Goal: Task Accomplishment & Management: Complete application form

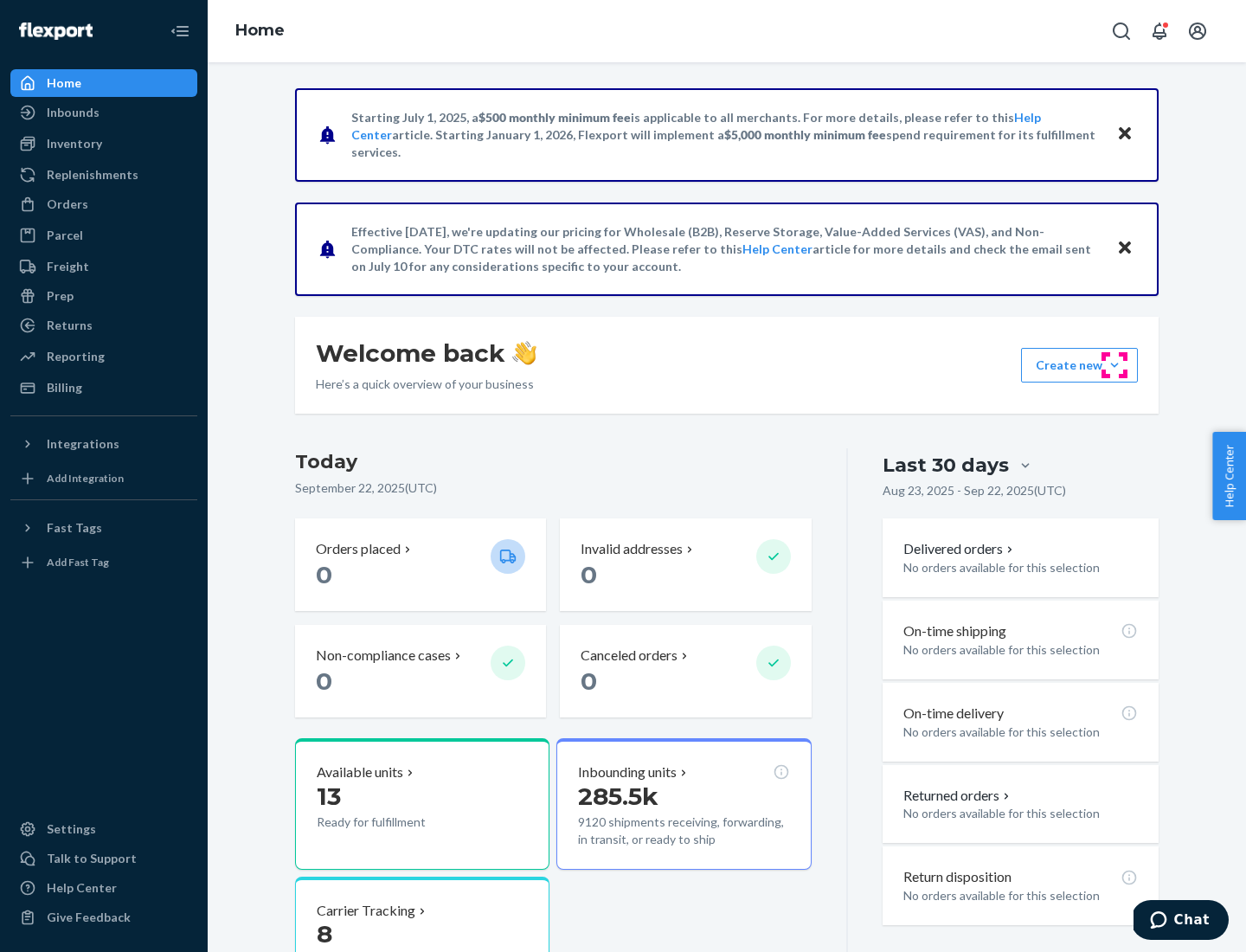
click at [1114, 365] on button "Create new Create new inbound Create new order Create new product" at bounding box center [1079, 364] width 116 height 35
click at [104, 113] on div "Inbounds" at bounding box center [104, 112] width 183 height 24
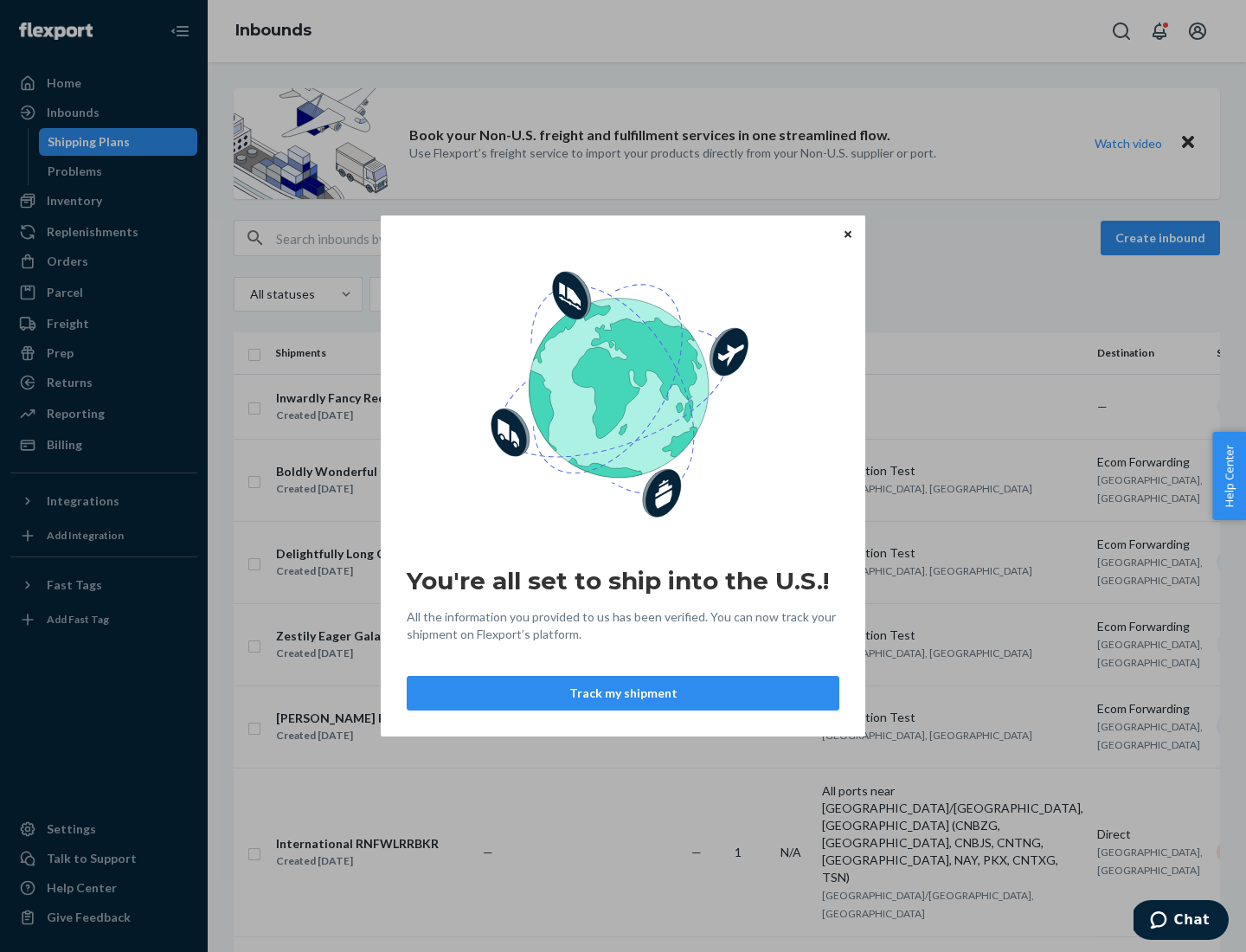
click at [623, 693] on button "Track my shipment" at bounding box center [623, 692] width 433 height 35
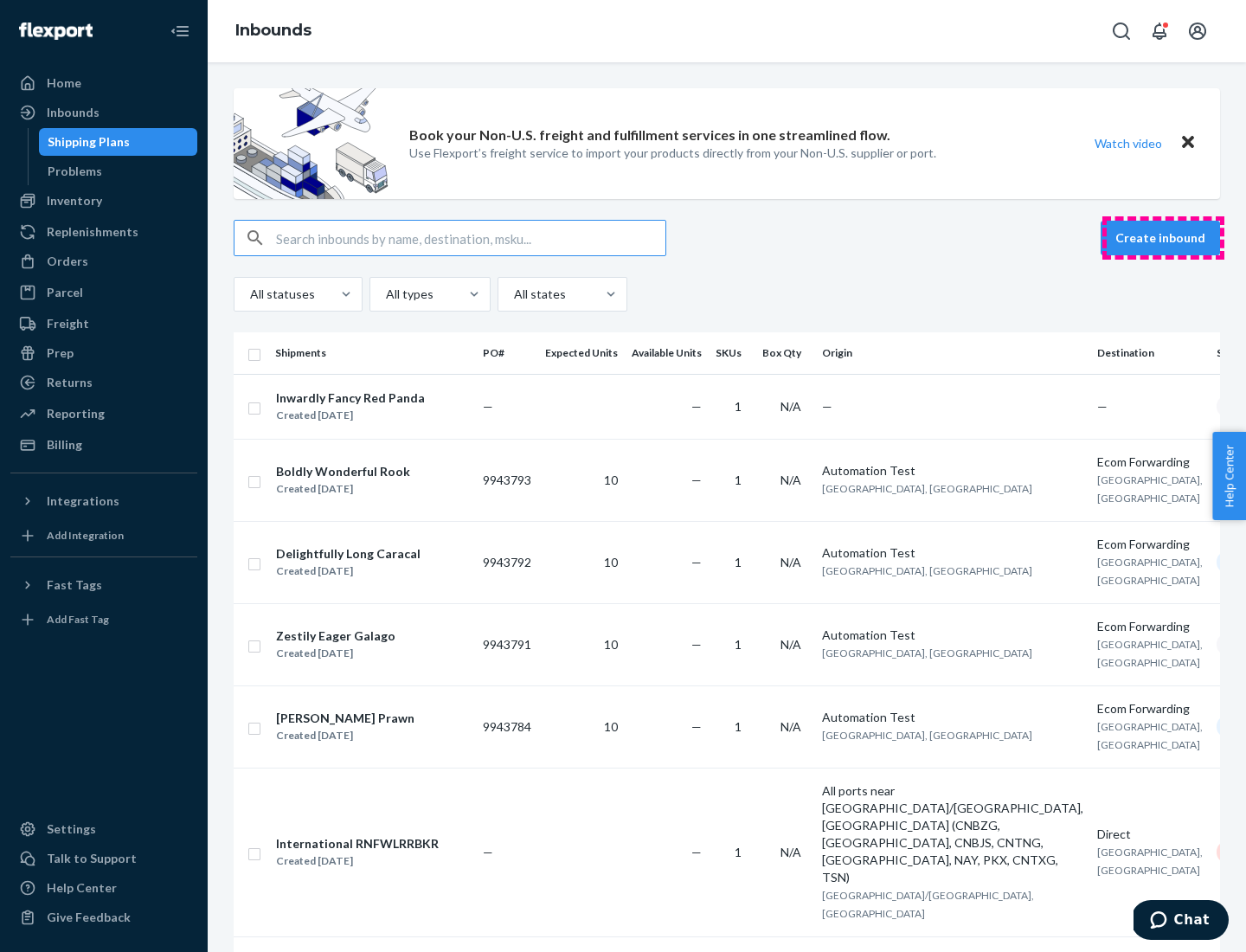
click at [1162, 238] on button "Create inbound" at bounding box center [1160, 237] width 119 height 35
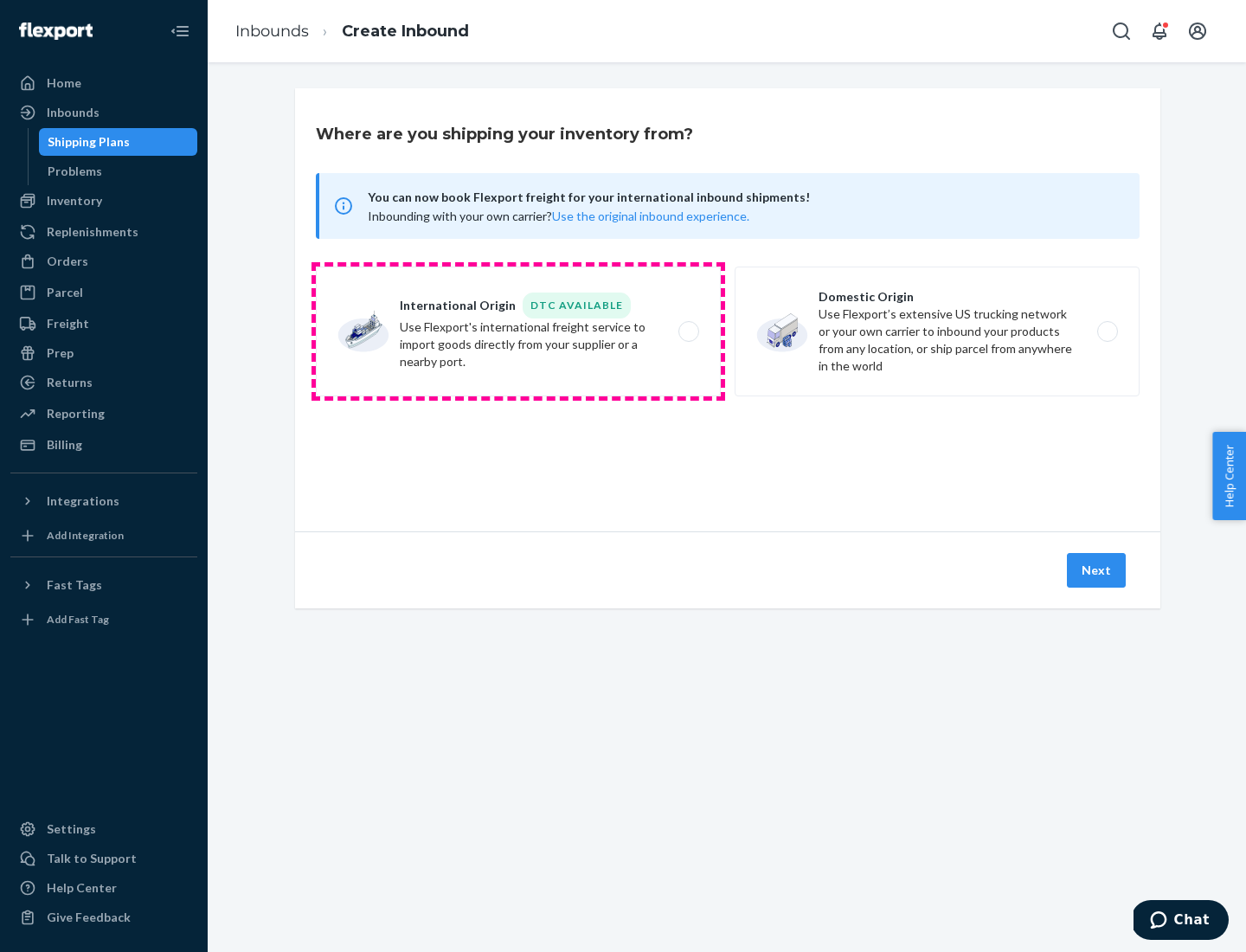
click at [518, 332] on label "International Origin DTC Available Use Flexport's international freight service…" at bounding box center [518, 332] width 405 height 130
click at [688, 332] on input "International Origin DTC Available Use Flexport's international freight service…" at bounding box center [693, 332] width 12 height 12
radio input "true"
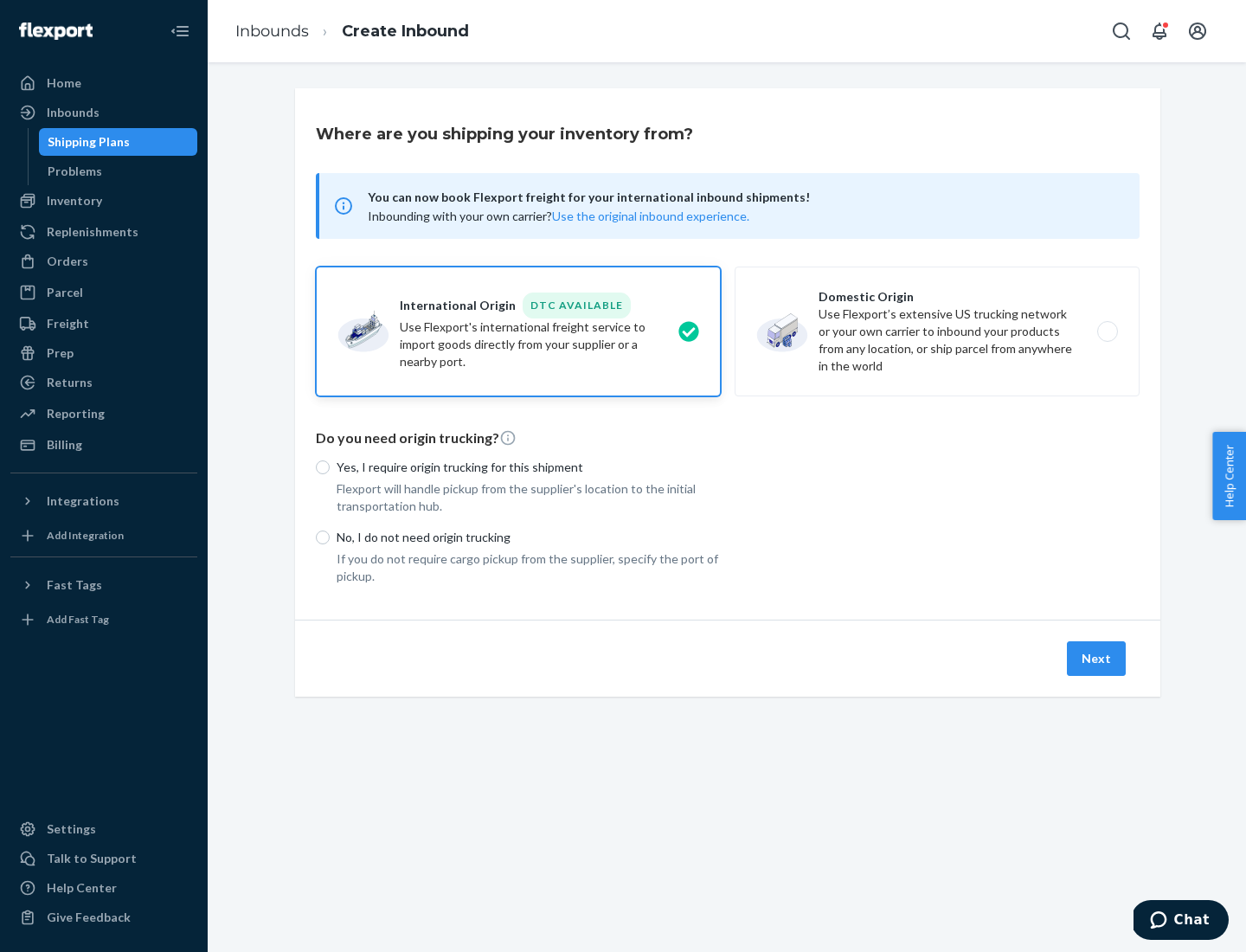
click at [529, 537] on p "No, I do not need origin trucking" at bounding box center [529, 537] width 384 height 17
click at [330, 537] on input "No, I do not need origin trucking" at bounding box center [323, 538] width 14 height 14
radio input "true"
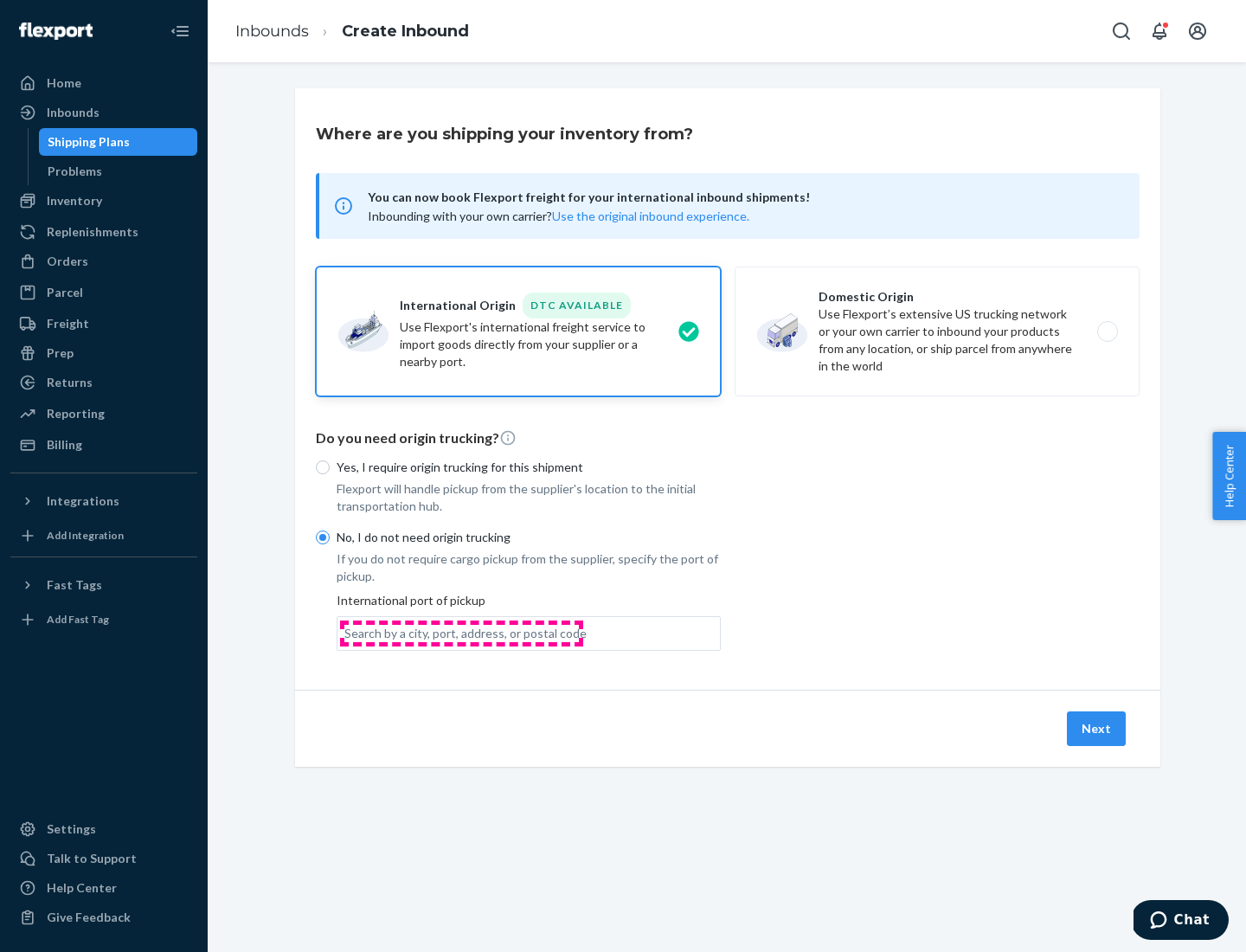
click at [461, 633] on div "Search by a city, port, address, or postal code" at bounding box center [465, 633] width 243 height 17
click at [346, 633] on input "Search by a city, port, address, or postal code" at bounding box center [345, 633] width 2 height 17
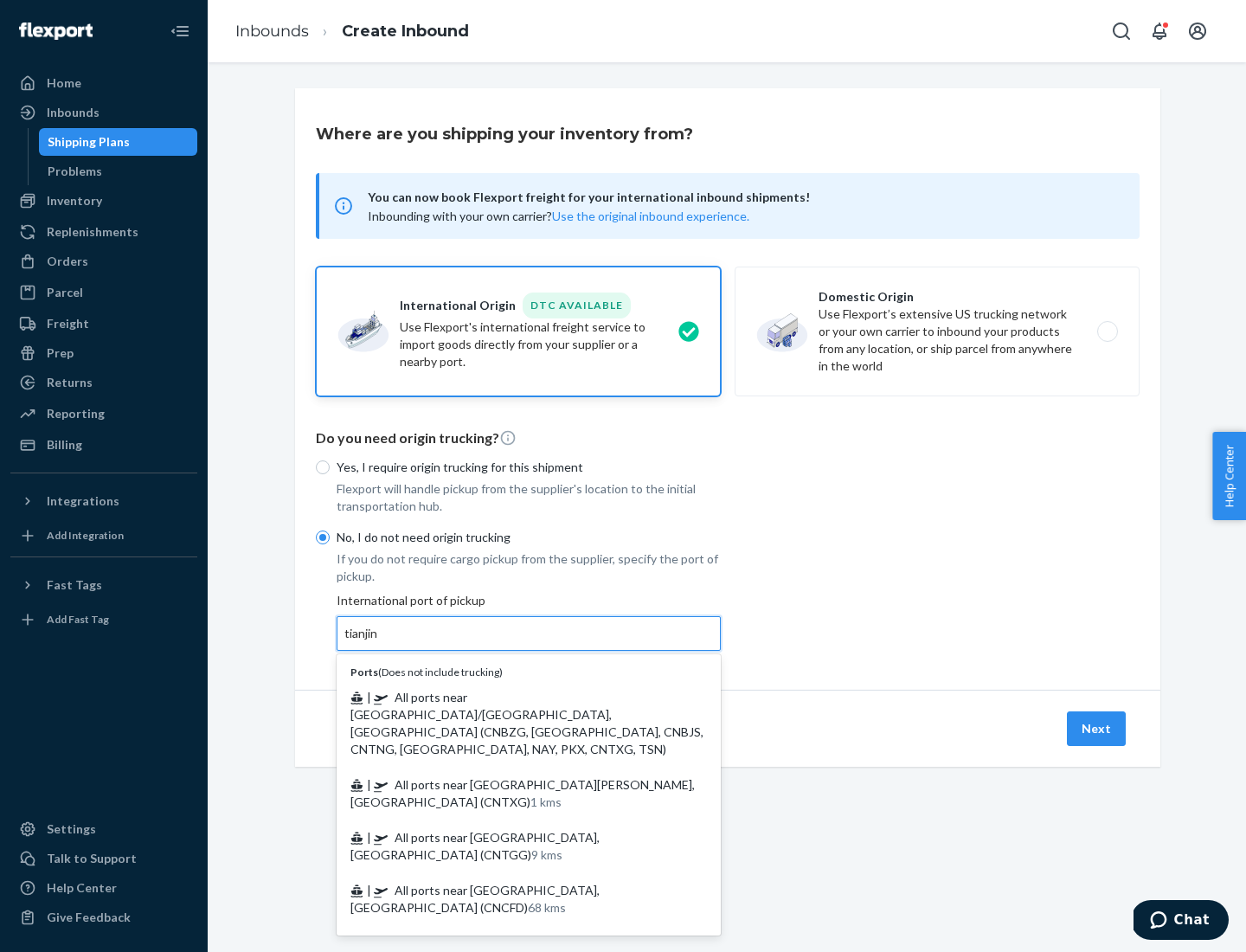
click at [511, 697] on span "| All ports near [GEOGRAPHIC_DATA]/[GEOGRAPHIC_DATA], [GEOGRAPHIC_DATA] (CNBZG,…" at bounding box center [526, 723] width 353 height 67
click at [379, 642] on input "tianjin" at bounding box center [362, 633] width 36 height 17
type input "All ports near [GEOGRAPHIC_DATA]/[GEOGRAPHIC_DATA], [GEOGRAPHIC_DATA] (CNBZG, […"
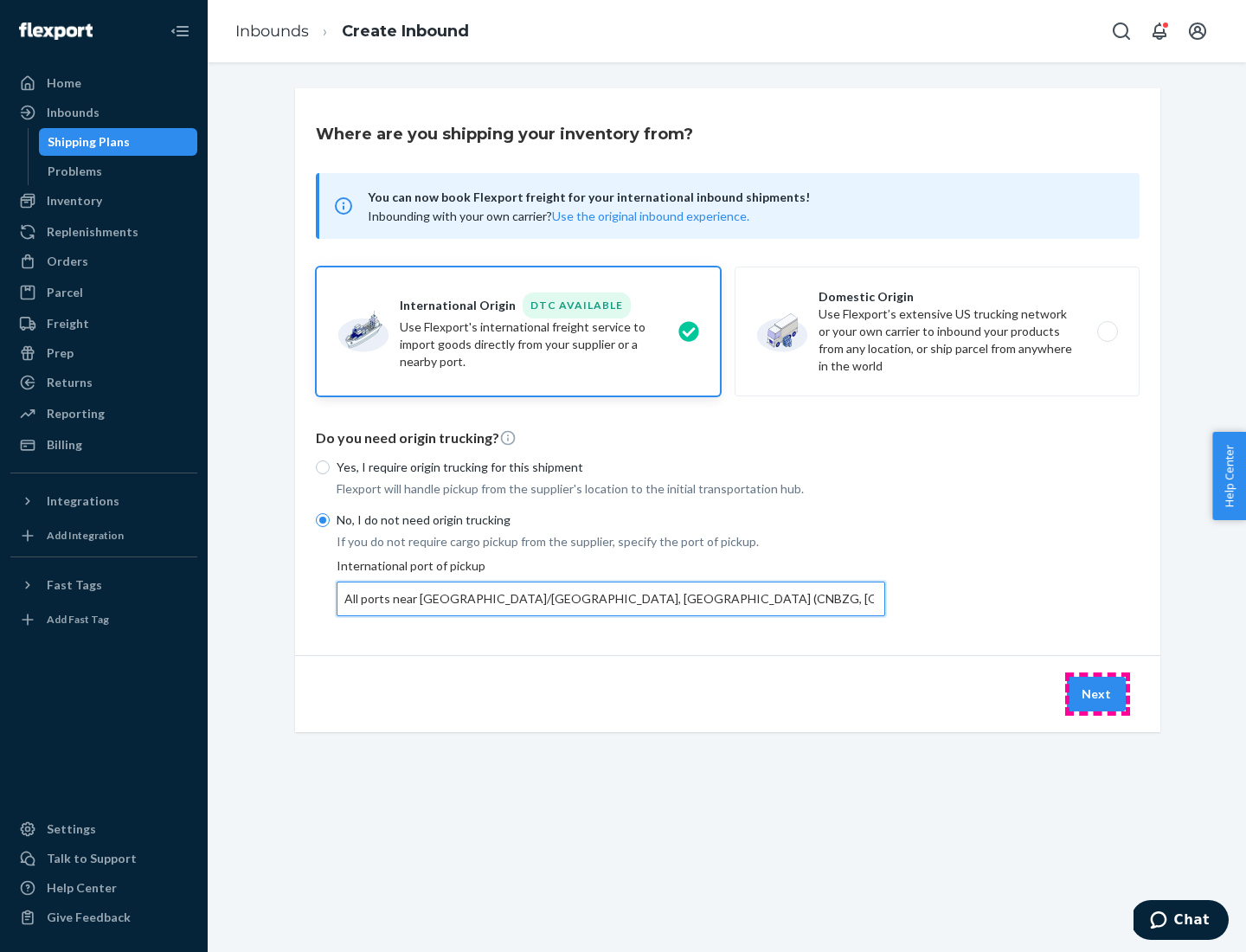
click at [1098, 693] on button "Next" at bounding box center [1096, 693] width 59 height 35
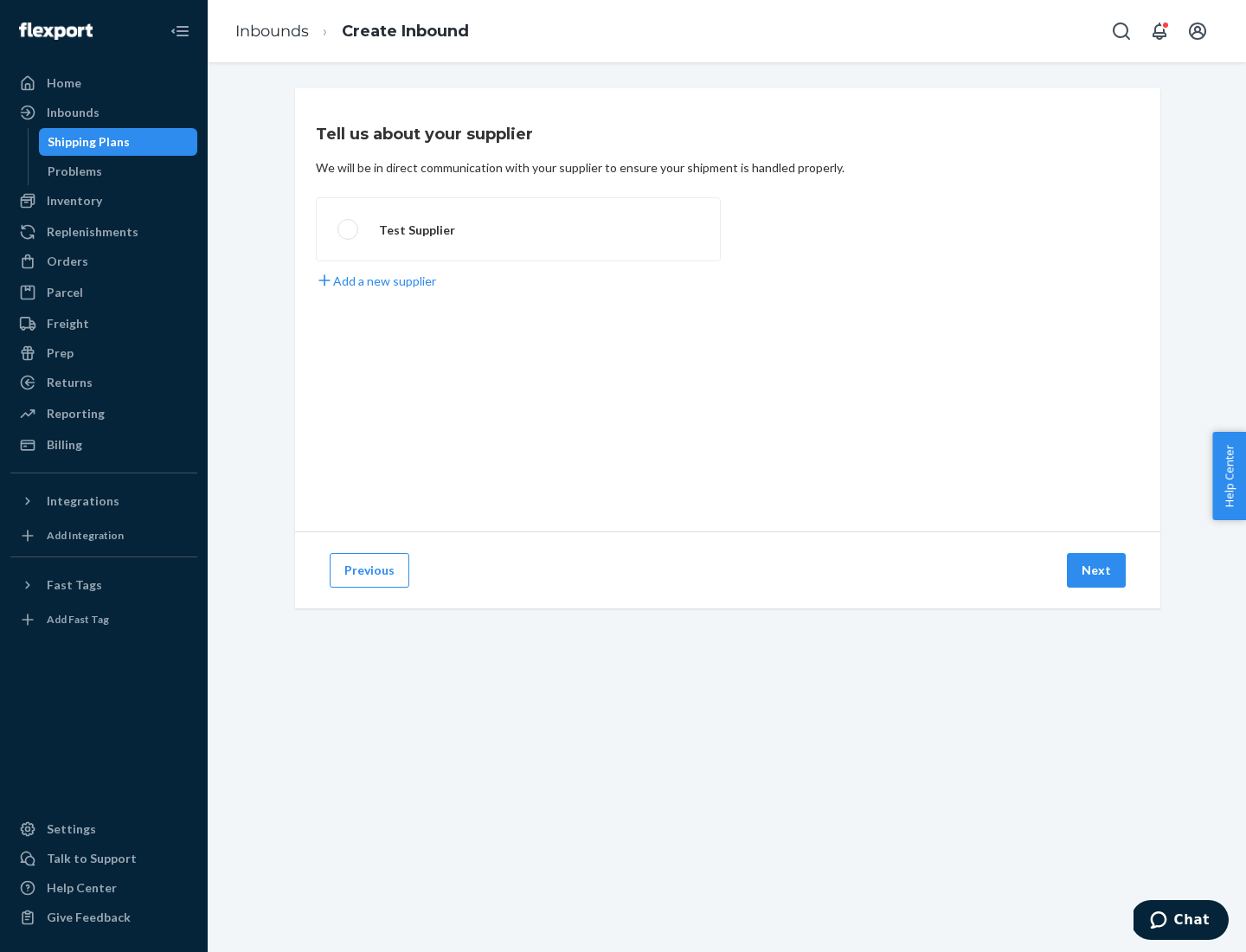
click at [518, 229] on label "Test Supplier" at bounding box center [518, 229] width 405 height 64
click at [348, 229] on input "Test Supplier" at bounding box center [343, 229] width 12 height 12
radio input "true"
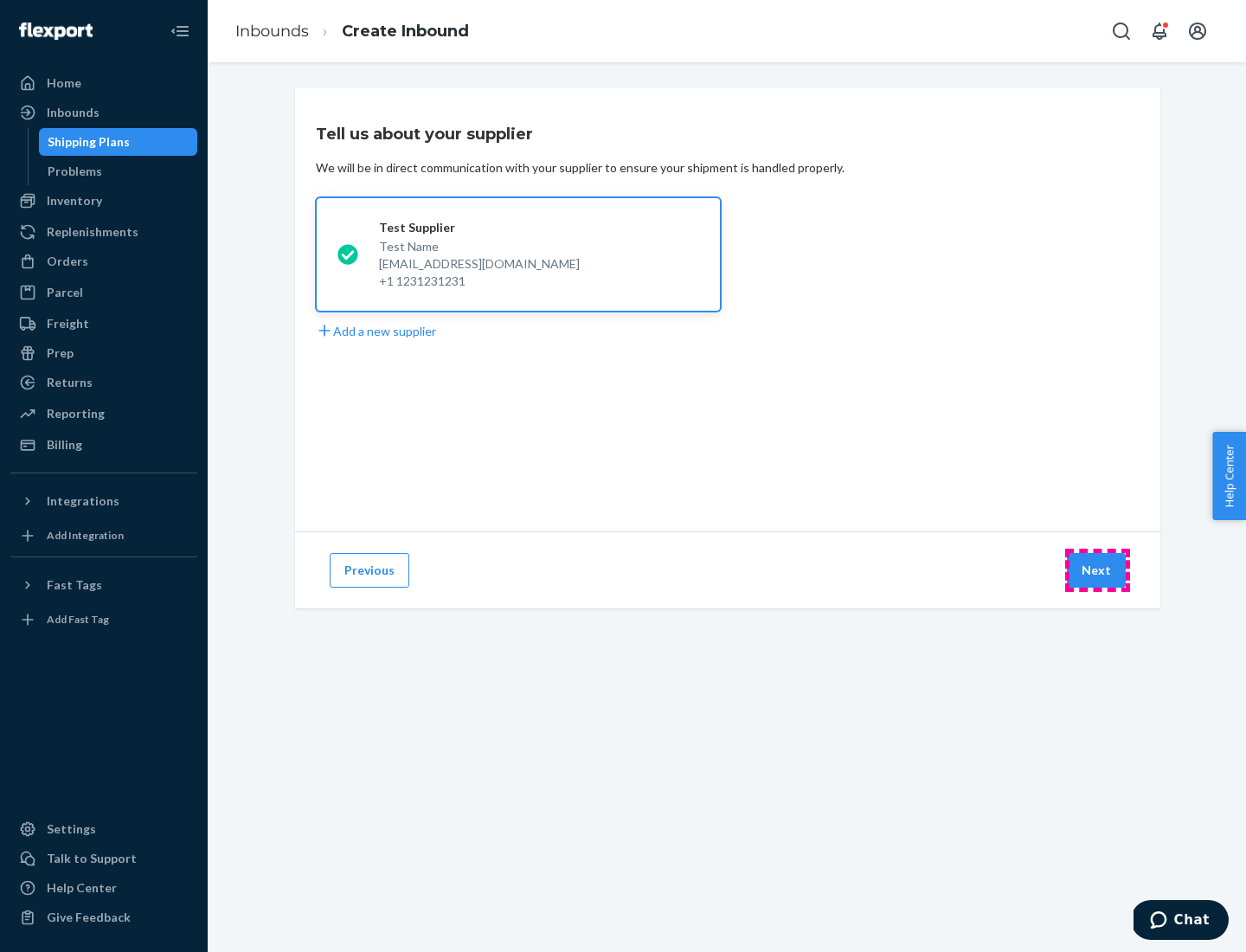
click at [1098, 571] on button "Next" at bounding box center [1096, 570] width 59 height 35
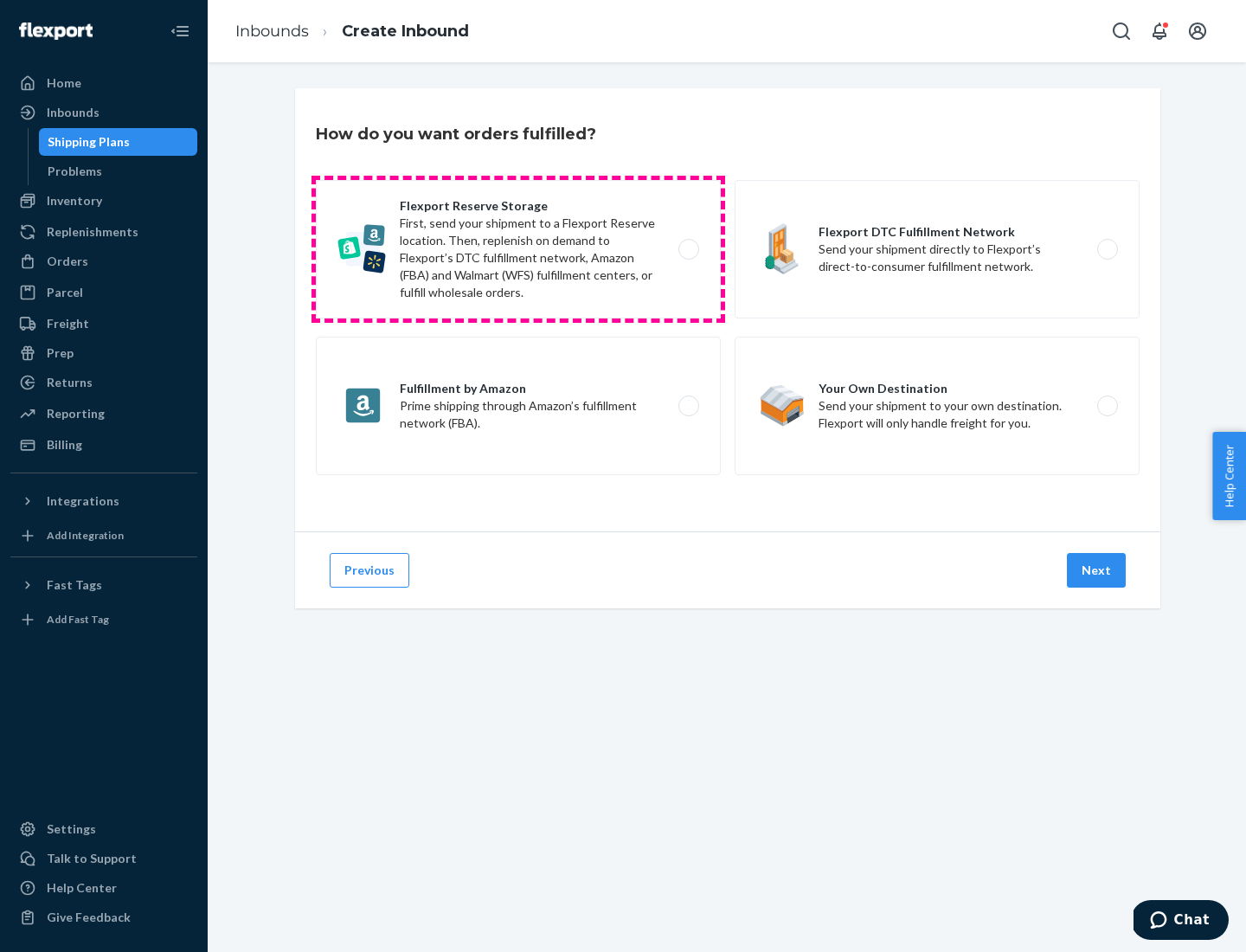
click at [518, 249] on label "Flexport Reserve Storage First, send your shipment to a Flexport Reserve locati…" at bounding box center [518, 250] width 405 height 139
click at [688, 249] on input "Flexport Reserve Storage First, send your shipment to a Flexport Reserve locati…" at bounding box center [693, 250] width 12 height 12
radio input "true"
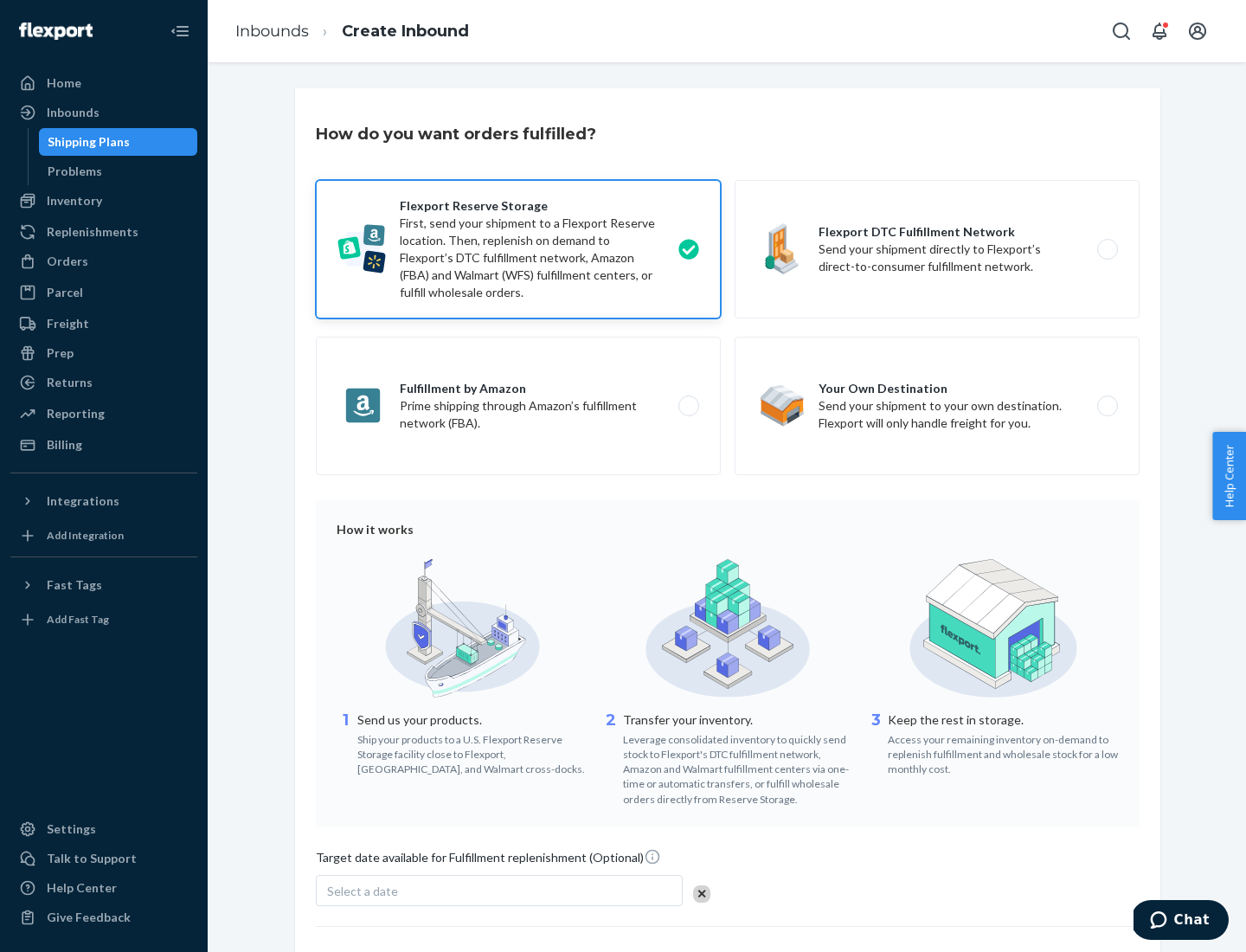
scroll to position [142, 0]
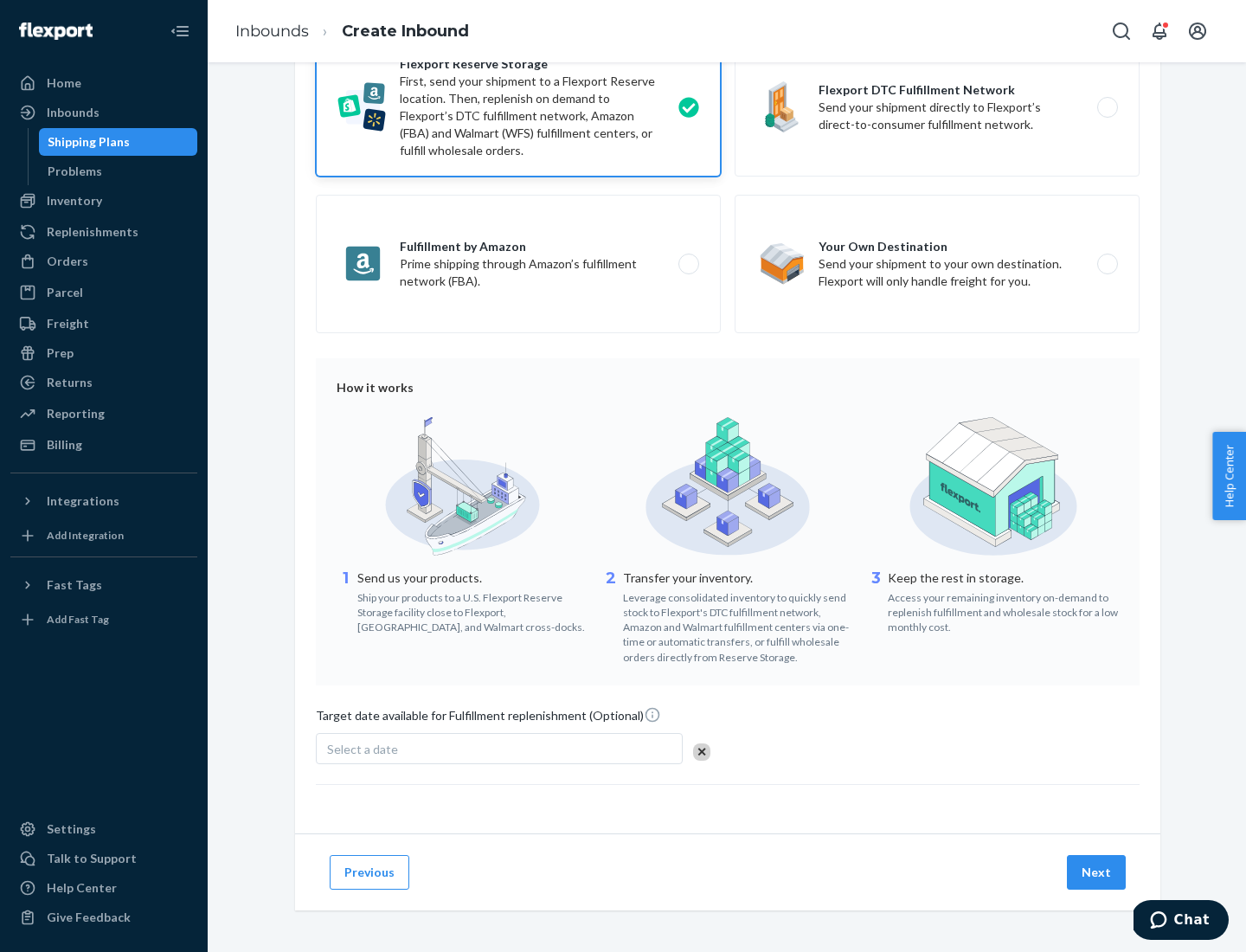
click at [1098, 871] on button "Next" at bounding box center [1096, 872] width 59 height 35
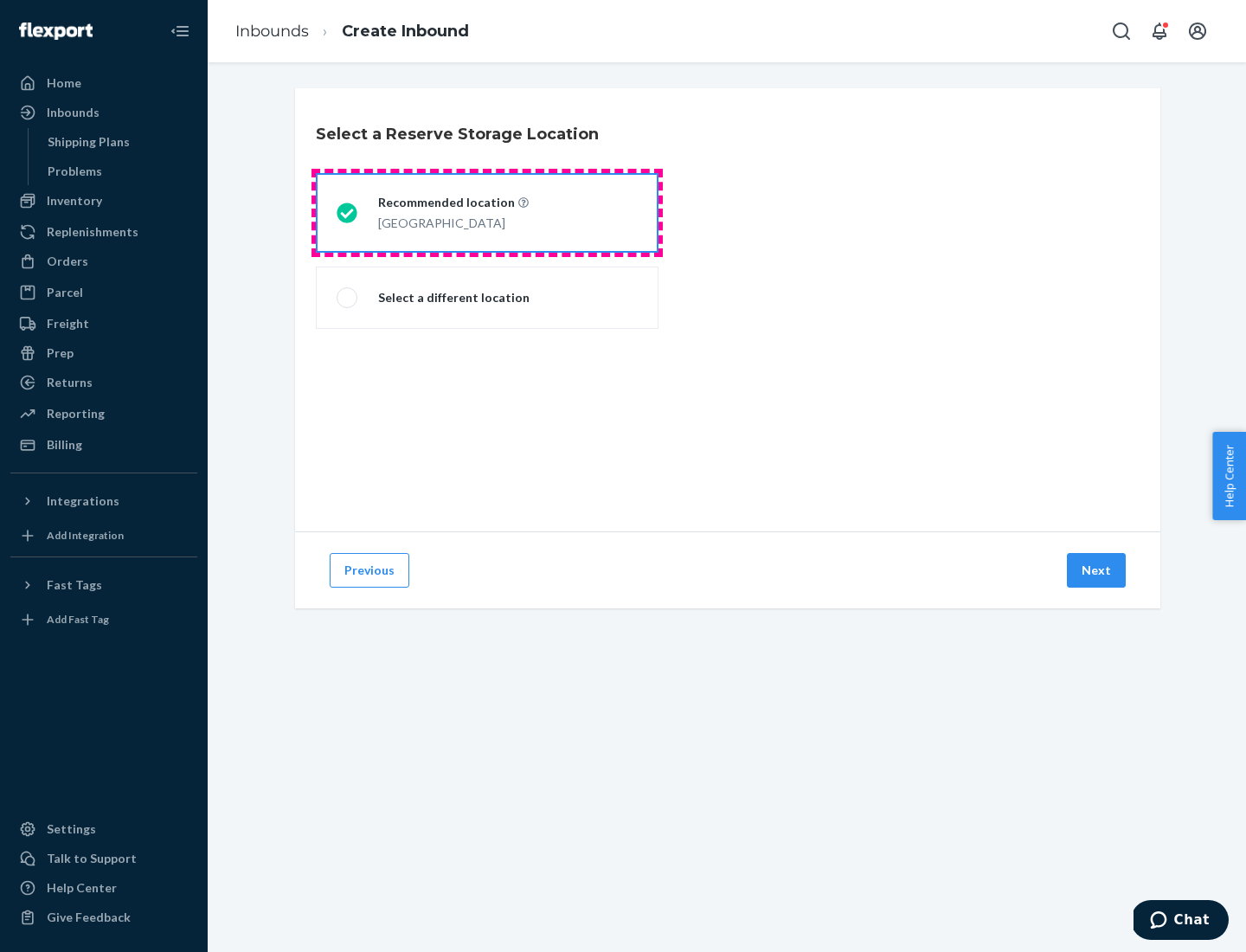
click at [487, 213] on div "[GEOGRAPHIC_DATA]" at bounding box center [452, 221] width 150 height 20
click at [347, 213] on input "Recommended location [GEOGRAPHIC_DATA]" at bounding box center [342, 213] width 12 height 12
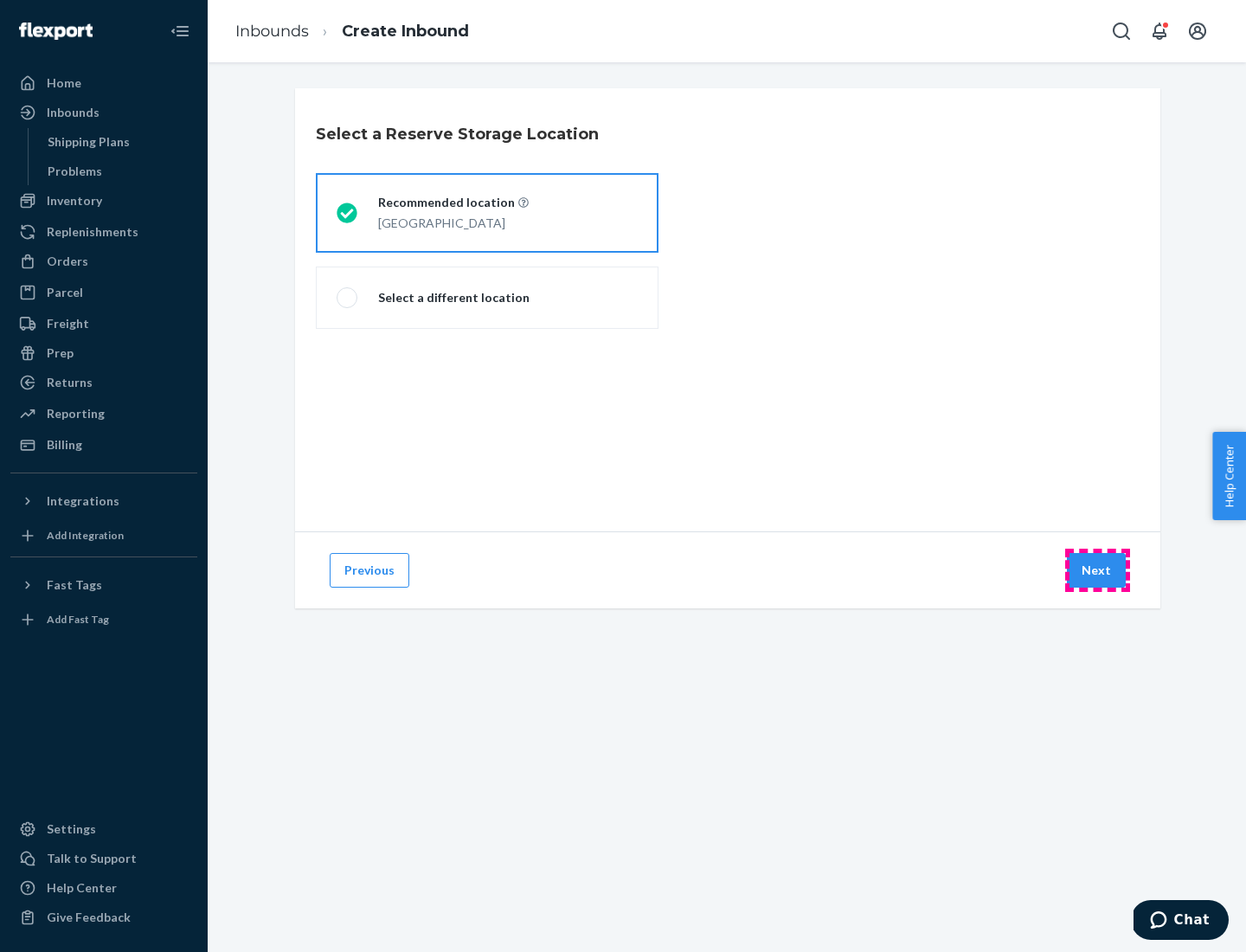
click at [1098, 571] on button "Next" at bounding box center [1096, 570] width 59 height 35
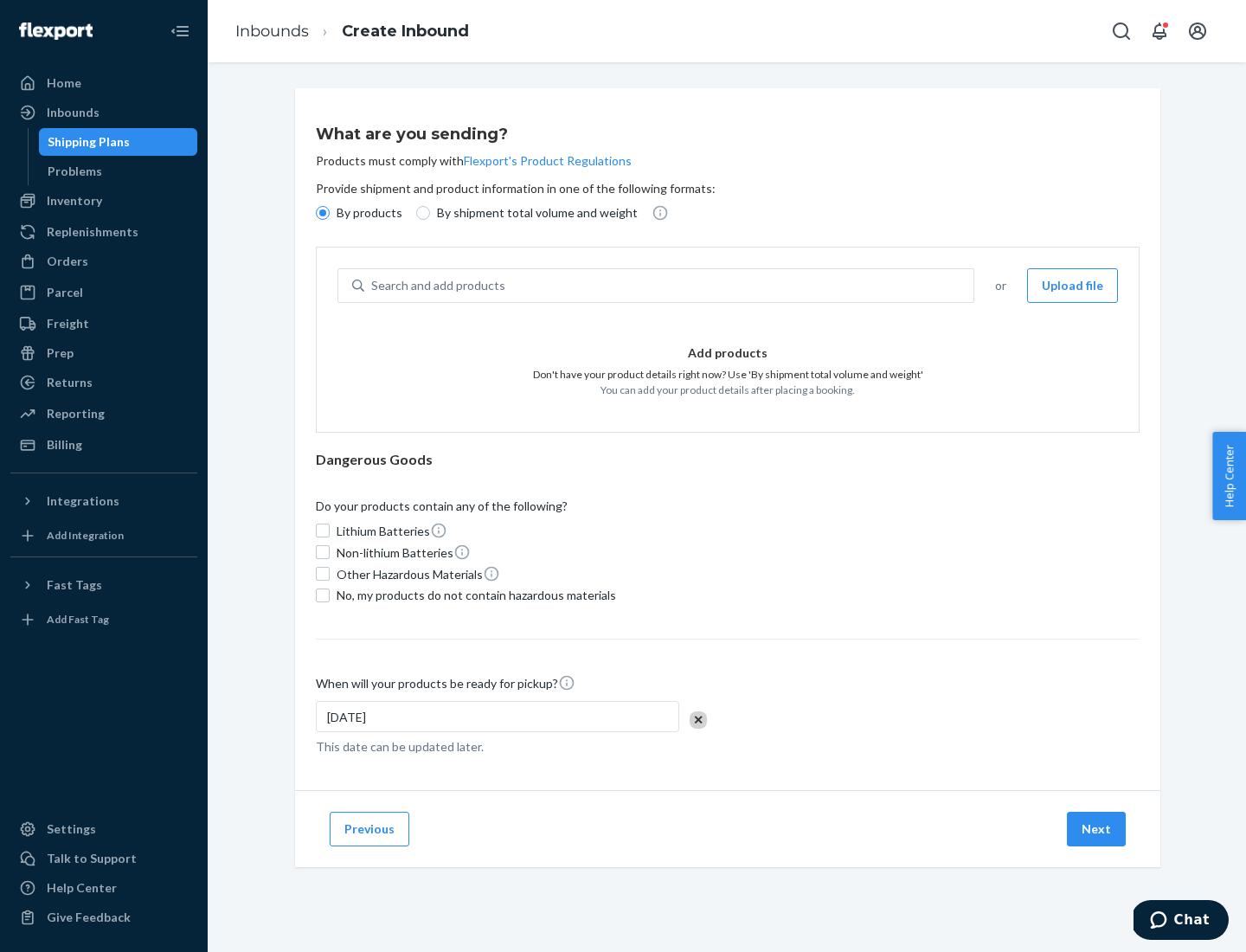
click at [670, 285] on div "Search and add products" at bounding box center [668, 285] width 609 height 31
click at [373, 285] on input "Search and add products" at bounding box center [372, 285] width 2 height 17
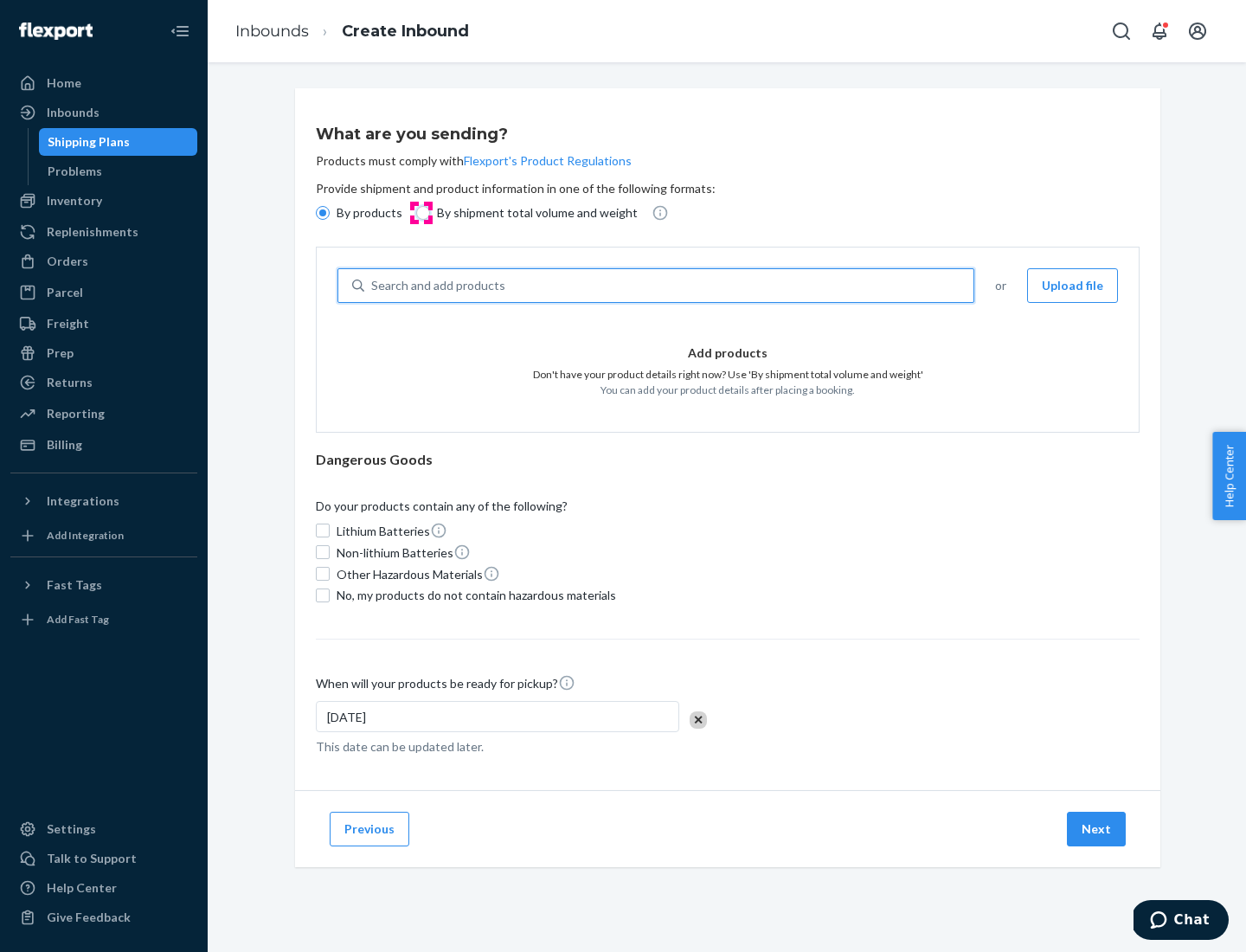
click at [420, 213] on input "By shipment total volume and weight" at bounding box center [423, 213] width 14 height 14
radio input "true"
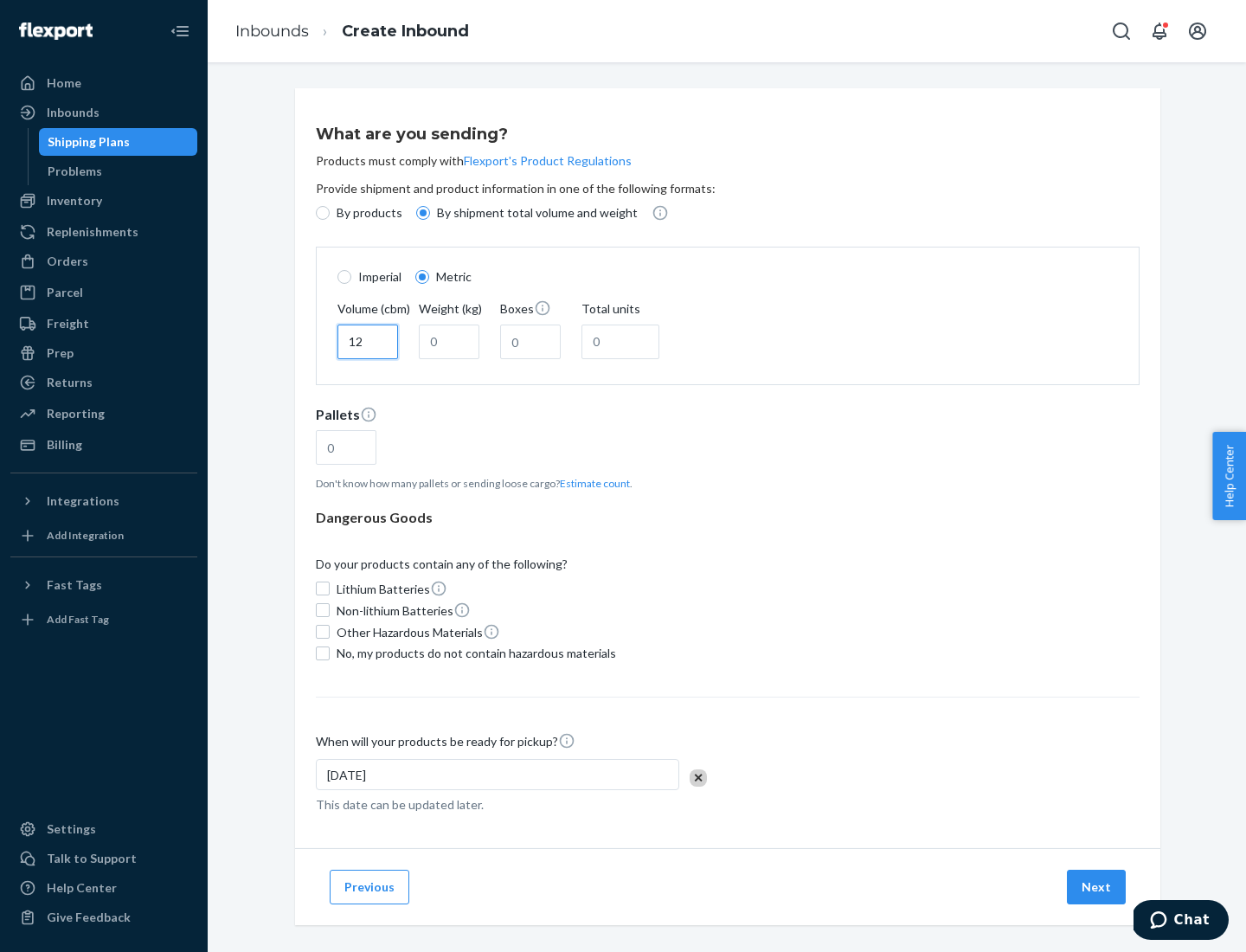
type input "12"
type input "22"
type input "222"
type input "121"
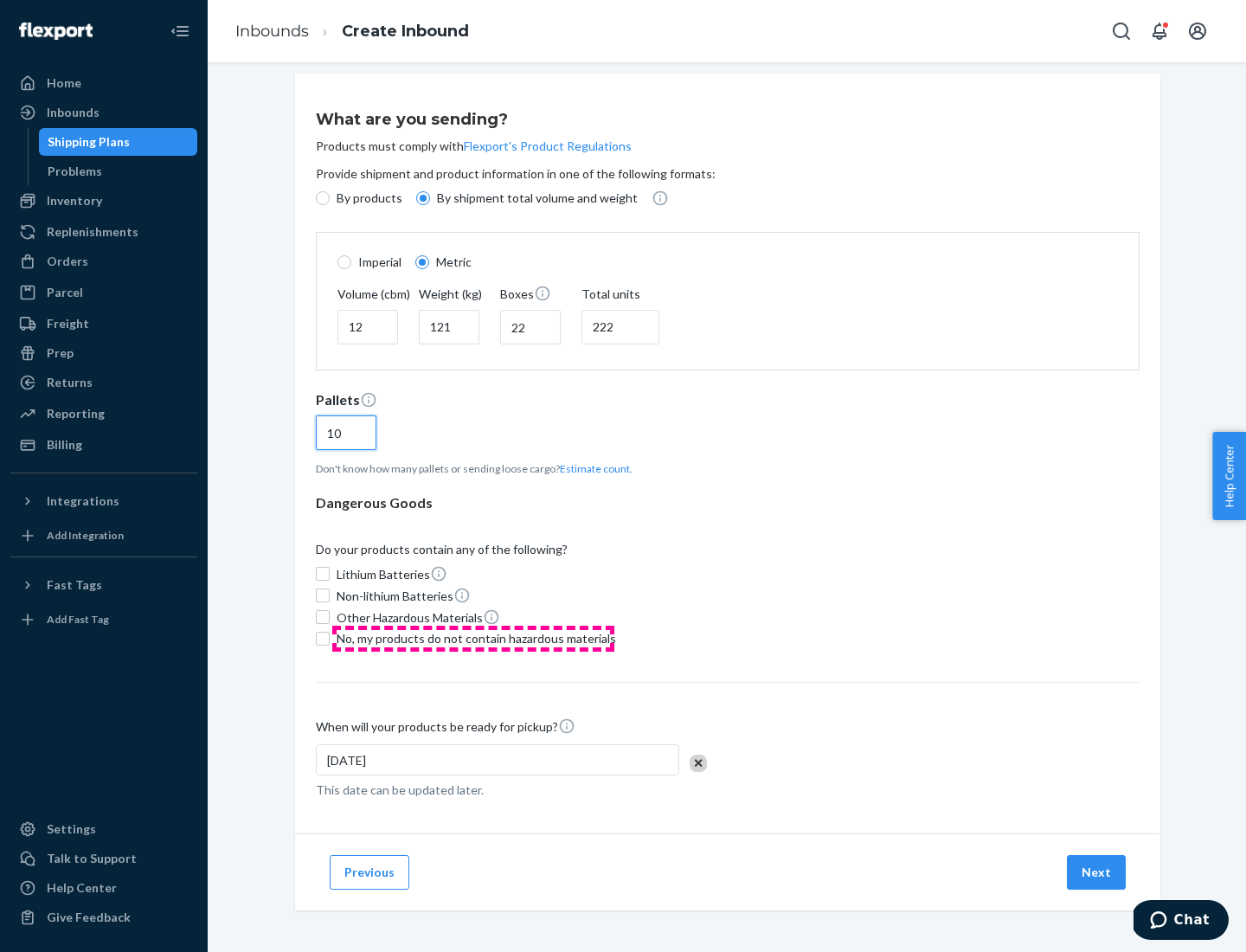
type input "10"
click at [474, 638] on span "No, my products do not contain hazardous materials" at bounding box center [476, 638] width 279 height 17
click at [330, 638] on input "No, my products do not contain hazardous materials" at bounding box center [323, 639] width 14 height 14
checkbox input "true"
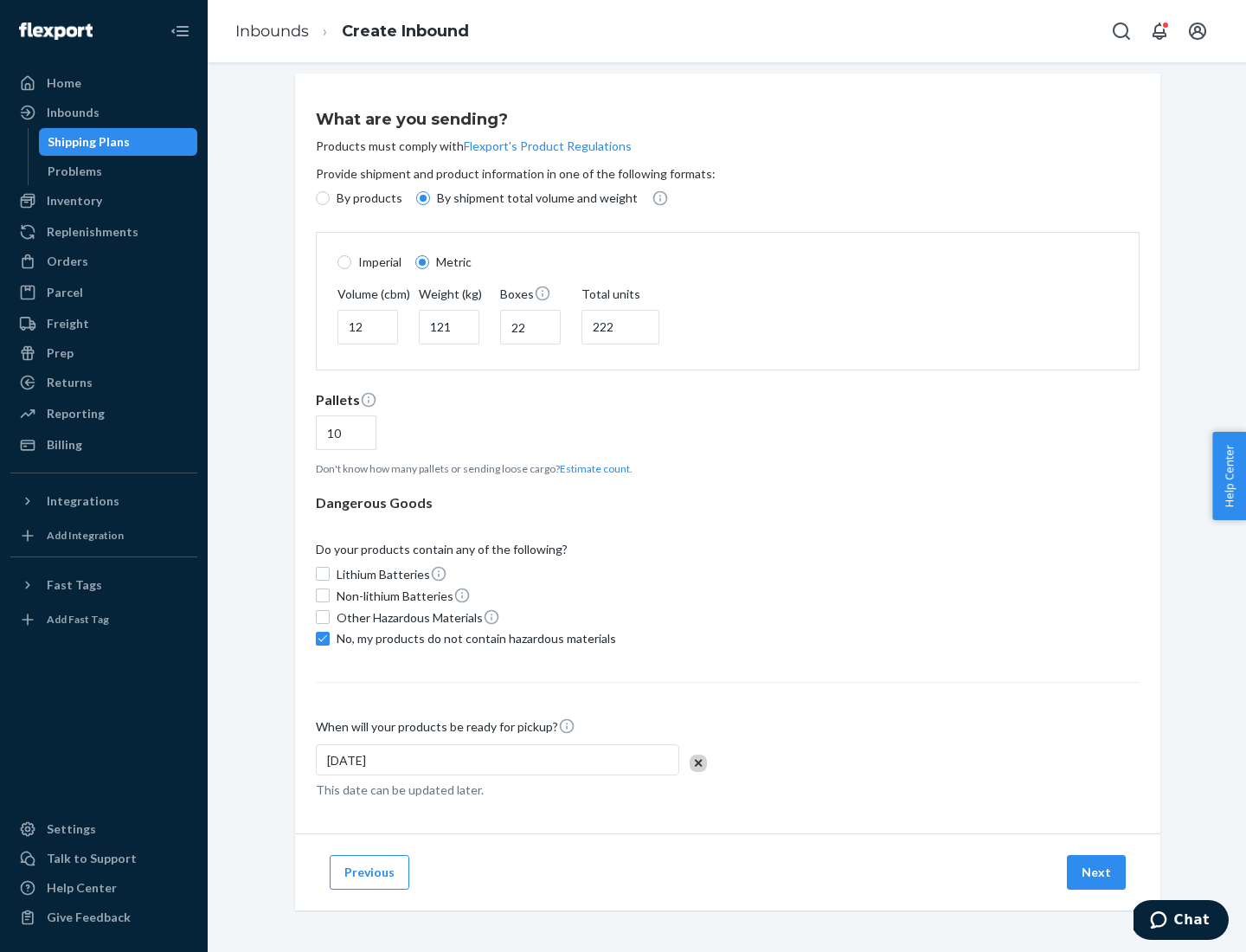
click at [1098, 871] on button "Next" at bounding box center [1096, 872] width 59 height 35
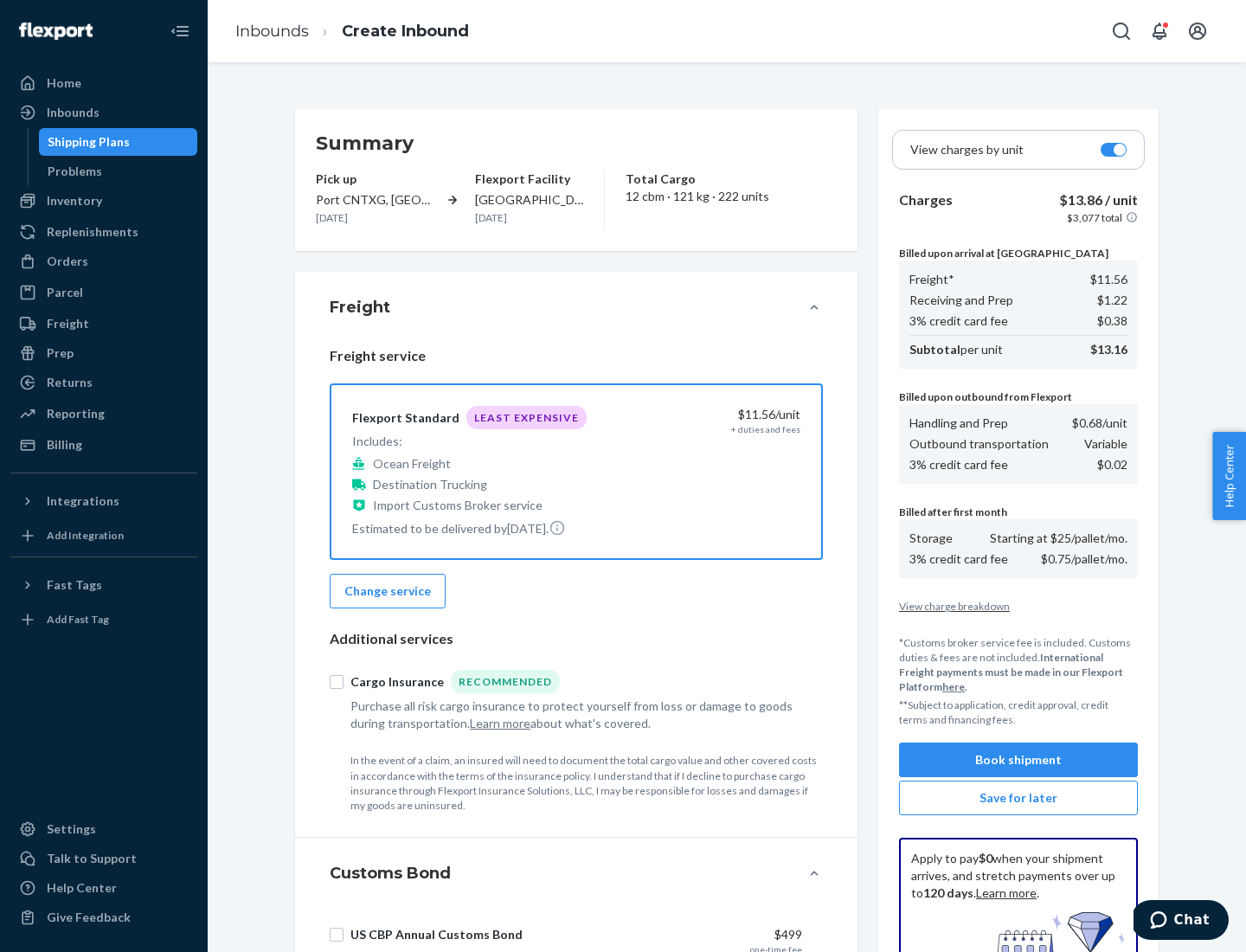
scroll to position [252, 0]
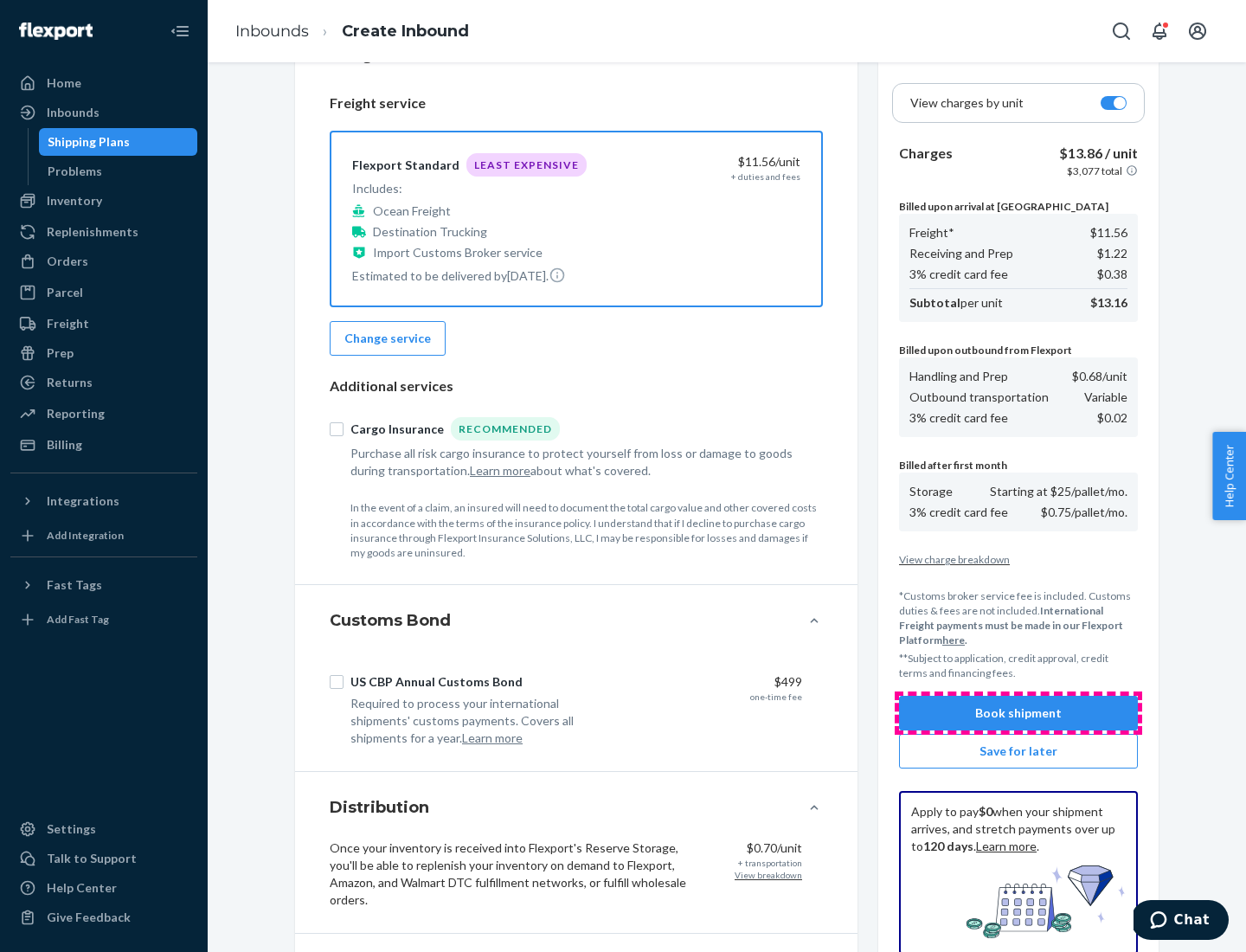
click at [1018, 713] on button "Book shipment" at bounding box center [1018, 713] width 239 height 35
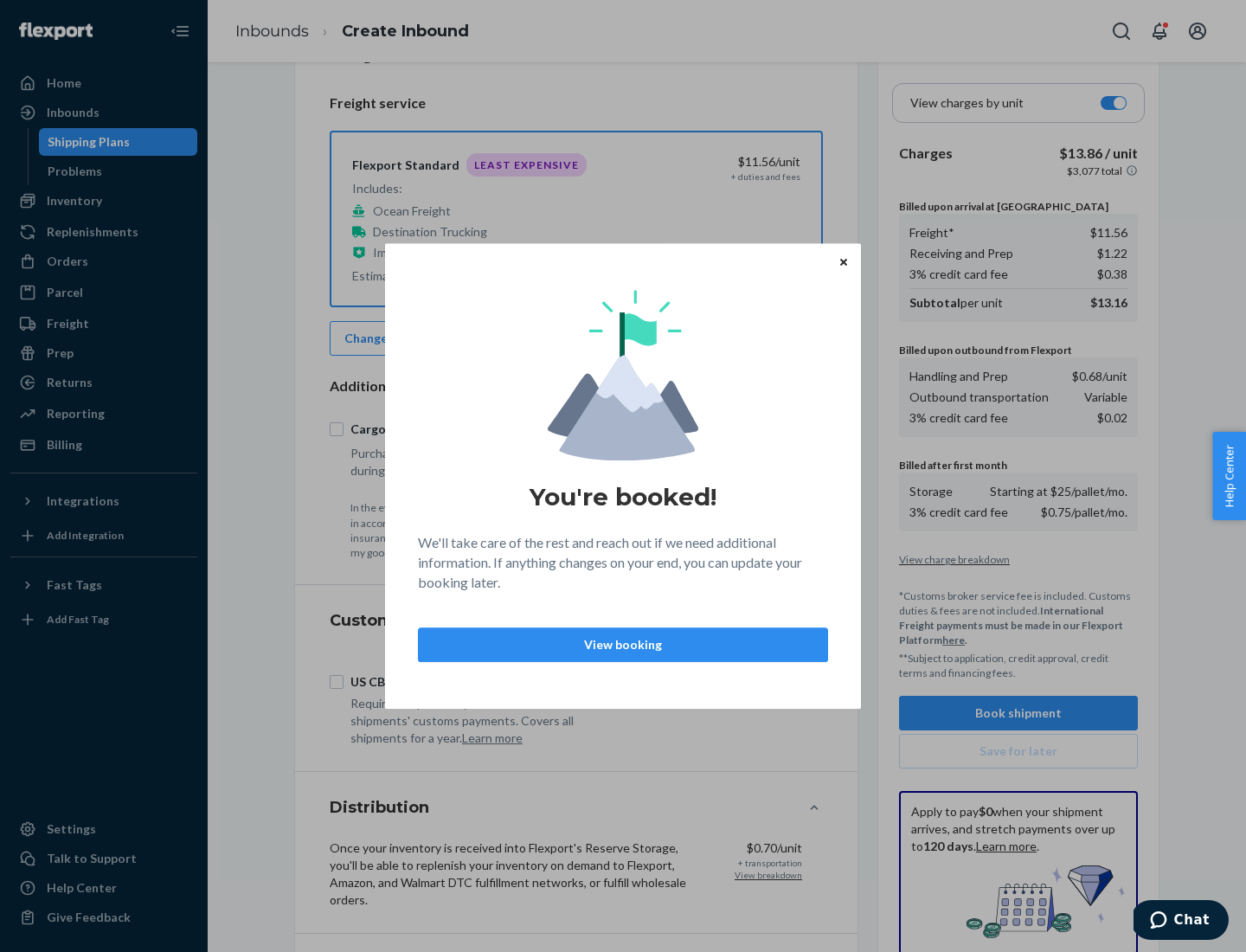
click at [623, 644] on p "View booking" at bounding box center [623, 644] width 380 height 17
